Goal: Find specific page/section: Find specific page/section

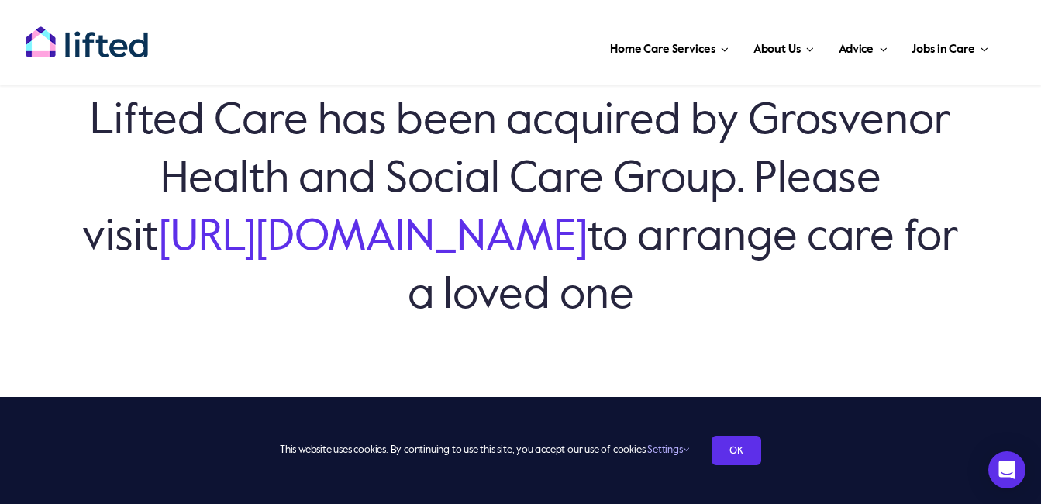
scroll to position [155, 0]
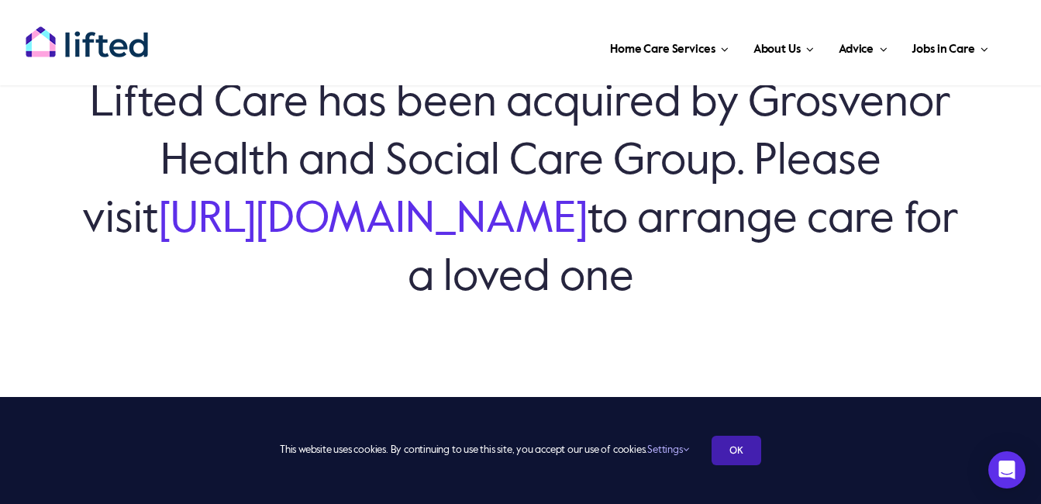
click at [760, 450] on link "OK" at bounding box center [736, 450] width 50 height 29
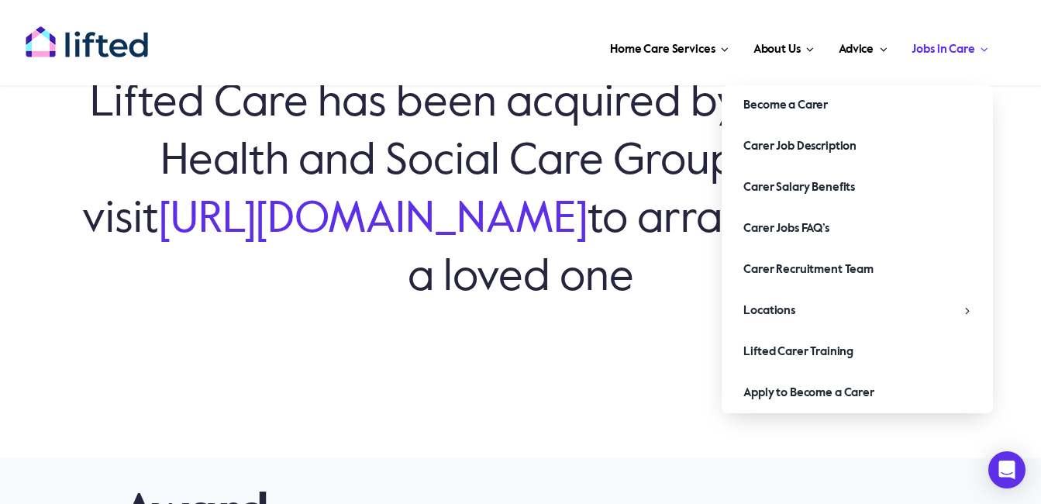
click at [971, 58] on span "Jobs in Care" at bounding box center [942, 49] width 63 height 25
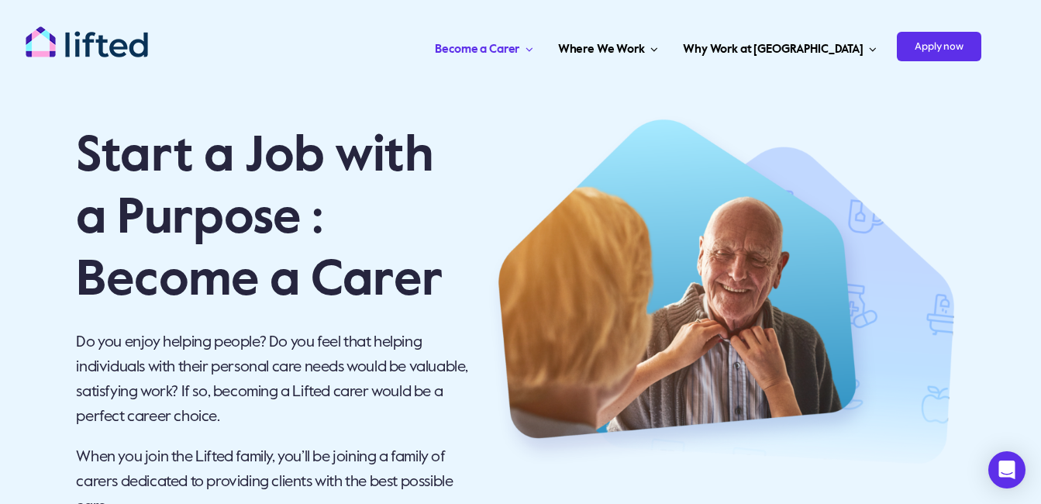
click at [1003, 76] on div "Toggle Navigation Become a Carer Carer Job Description Carer Benefits Carer Job…" at bounding box center [515, 42] width 980 height 85
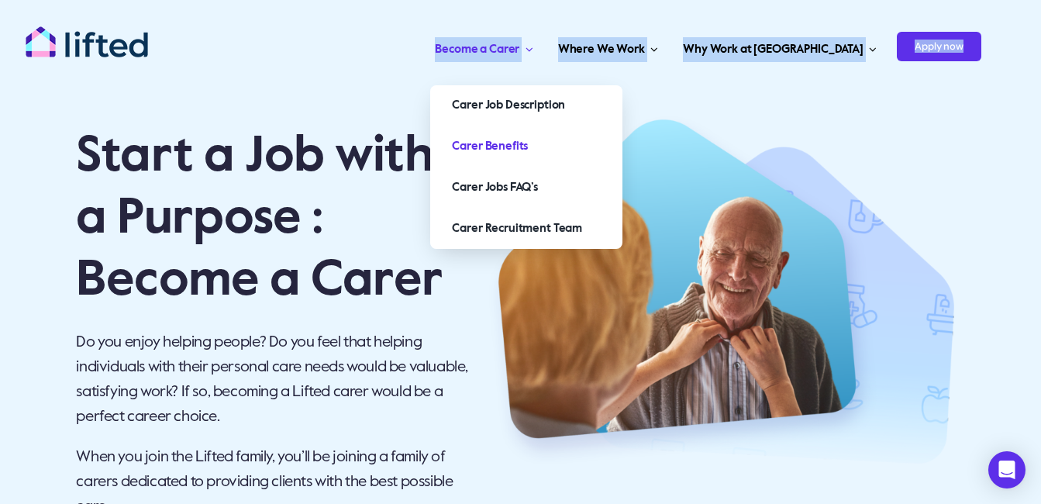
drag, startPoint x: 988, startPoint y: 15, endPoint x: 522, endPoint y: 79, distance: 470.8
click at [522, 70] on div "Toggle Navigation Become a Carer Carer Job Description Carer Benefits Carer Job…" at bounding box center [613, 42] width 784 height 54
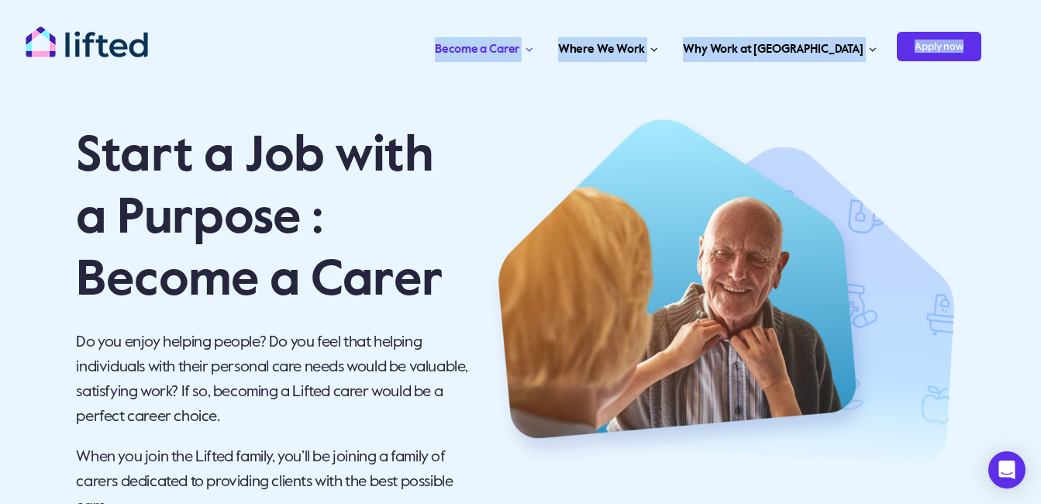
drag, startPoint x: 522, startPoint y: 79, endPoint x: 440, endPoint y: 70, distance: 81.9
click at [440, 70] on div "Toggle Navigation Become a Carer Carer Job Description Carer Benefits Carer Job…" at bounding box center [515, 42] width 980 height 85
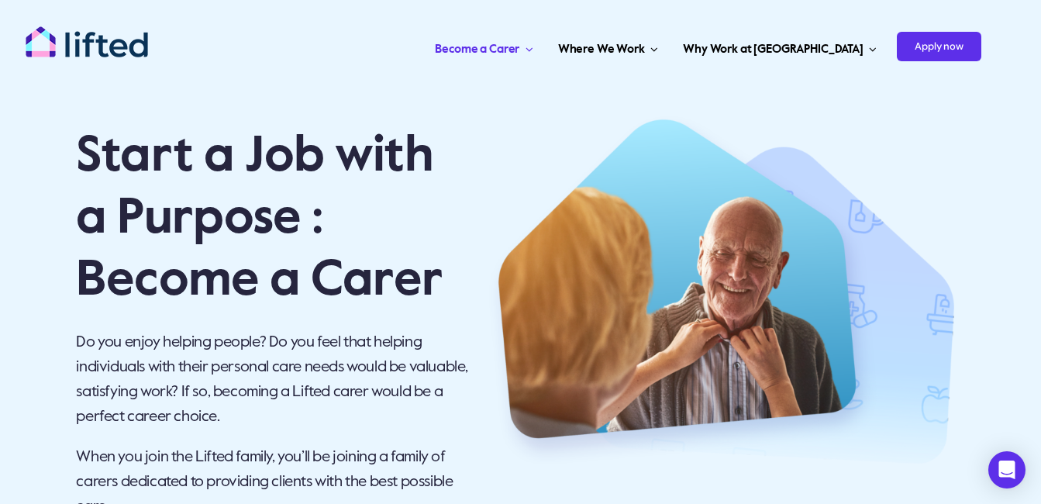
click at [468, 22] on div "Toggle Navigation Become a Carer Carer Job Description Carer Benefits Carer Job…" at bounding box center [613, 42] width 784 height 54
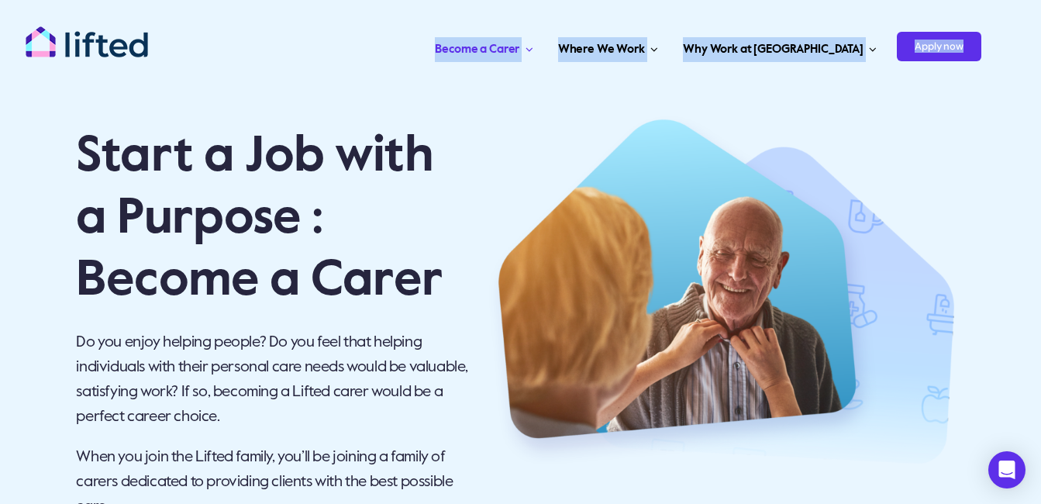
drag, startPoint x: 463, startPoint y: 32, endPoint x: 998, endPoint y: 49, distance: 535.0
click at [998, 49] on div "Toggle Navigation Become a Carer Carer Job Description Carer Benefits Carer Job…" at bounding box center [613, 42] width 784 height 54
click at [998, 48] on div "Toggle Navigation Become a Carer Carer Job Description Carer Benefits Carer Job…" at bounding box center [613, 42] width 784 height 54
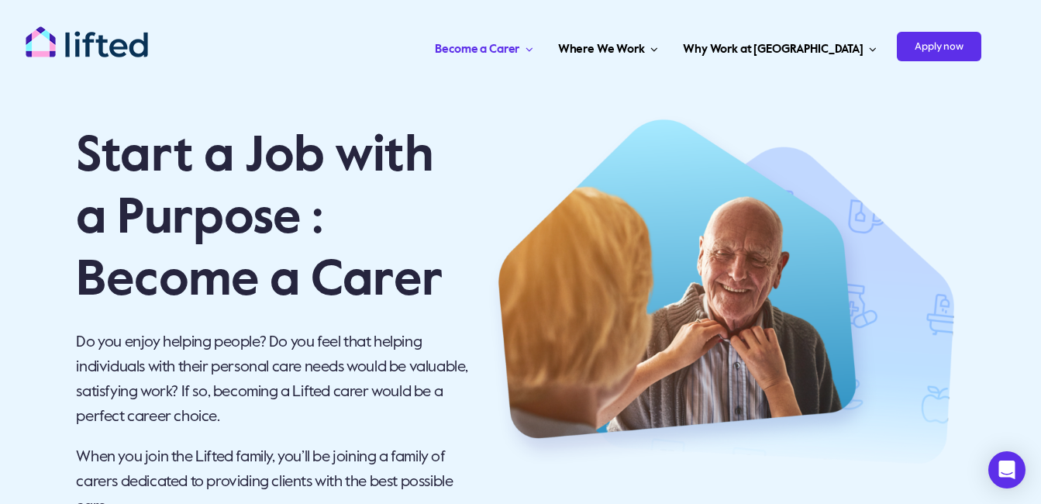
click at [1026, 34] on header "Toggle Navigation Become a Carer Carer Job Description Carer Benefits Carer Job…" at bounding box center [514, 42] width 1029 height 85
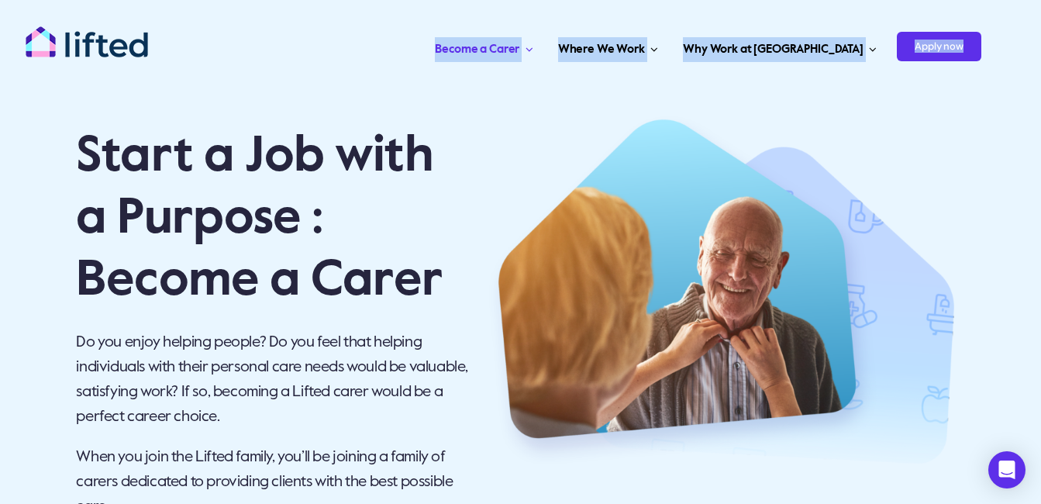
drag, startPoint x: 1018, startPoint y: 53, endPoint x: 448, endPoint y: 55, distance: 570.4
click at [449, 55] on header "Toggle Navigation Become a Carer Carer Job Description Carer Benefits Carer Job…" at bounding box center [514, 42] width 1029 height 85
drag, startPoint x: 448, startPoint y: 55, endPoint x: 420, endPoint y: 48, distance: 28.8
click at [421, 48] on ul "Become a Carer Carer Job Description Carer Benefits Carer Jobs FAQ’s Carer Recr…" at bounding box center [621, 46] width 722 height 46
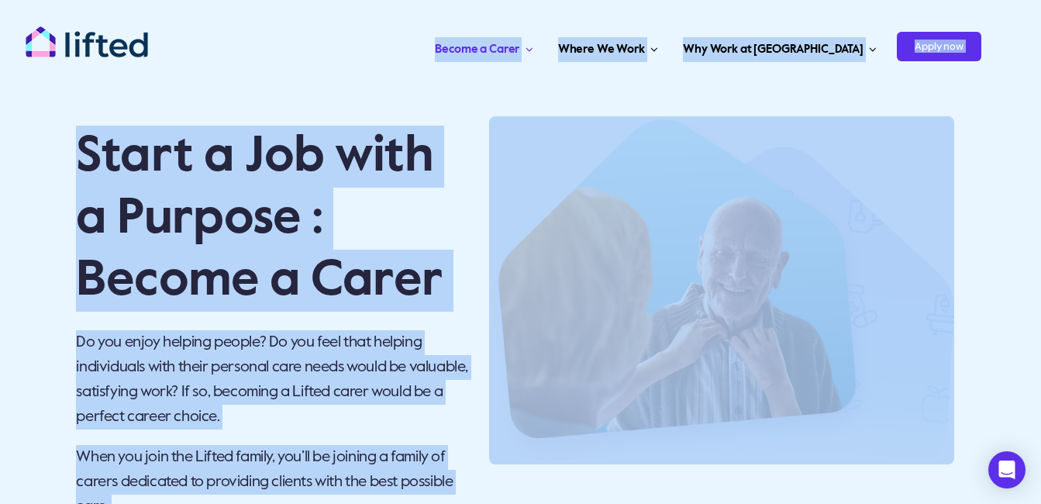
drag, startPoint x: 503, startPoint y: 9, endPoint x: 978, endPoint y: 102, distance: 483.9
click at [469, 53] on ul "Become a Carer Carer Job Description Carer Benefits Carer Jobs FAQ’s Carer Recr…" at bounding box center [621, 46] width 722 height 46
